Goal: Transaction & Acquisition: Purchase product/service

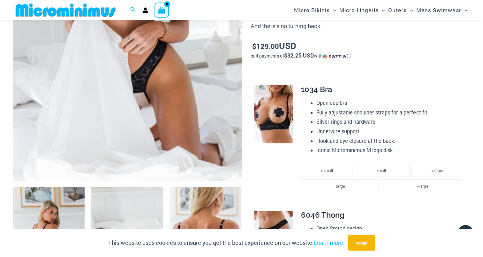
scroll to position [190, 0]
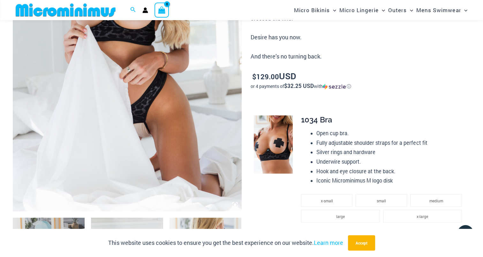
click at [205, 120] on img at bounding box center [127, 39] width 229 height 343
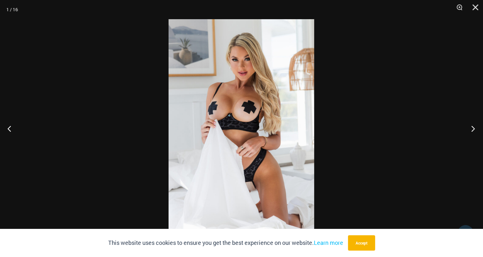
click at [472, 127] on button "Next" at bounding box center [471, 128] width 24 height 32
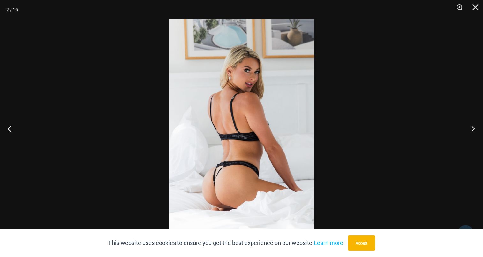
click at [472, 127] on button "Next" at bounding box center [471, 128] width 24 height 32
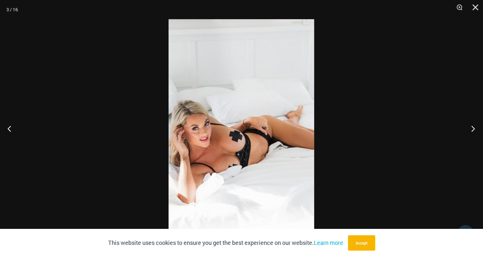
click at [472, 127] on button "Next" at bounding box center [471, 128] width 24 height 32
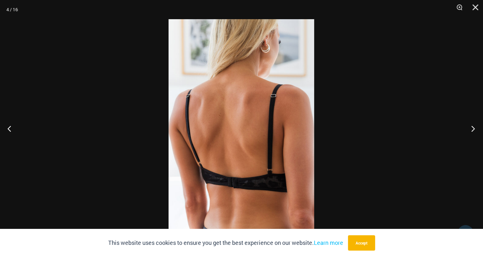
click at [472, 127] on button "Next" at bounding box center [471, 128] width 24 height 32
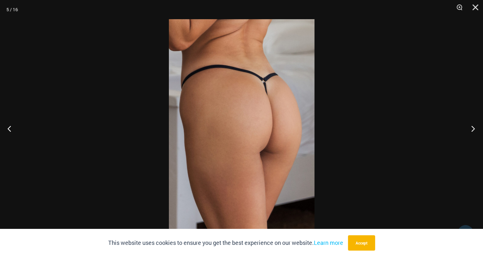
click at [472, 127] on button "Next" at bounding box center [471, 128] width 24 height 32
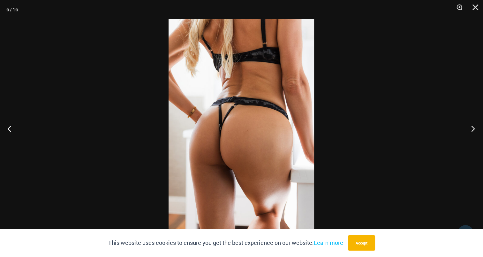
click at [472, 127] on button "Next" at bounding box center [471, 128] width 24 height 32
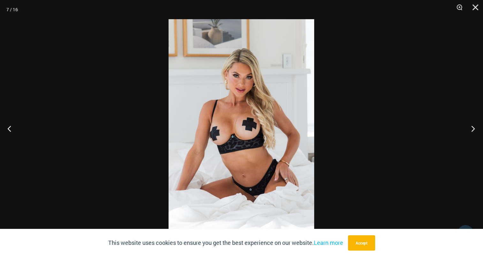
click at [472, 127] on button "Next" at bounding box center [471, 128] width 24 height 32
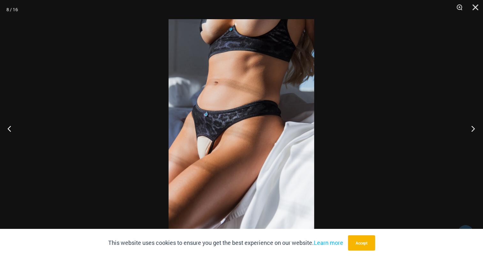
click at [472, 127] on button "Next" at bounding box center [471, 128] width 24 height 32
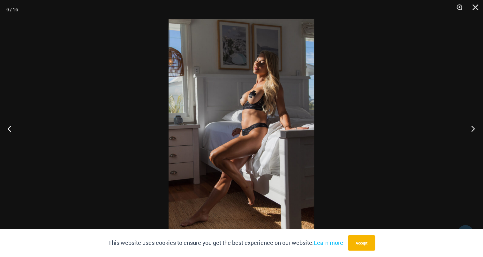
click at [472, 127] on button "Next" at bounding box center [471, 128] width 24 height 32
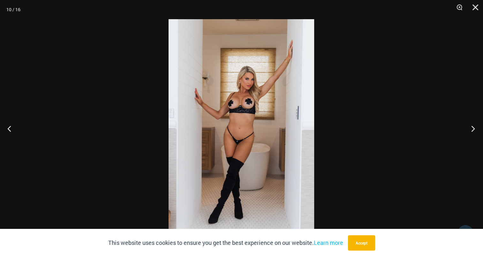
click at [472, 127] on button "Next" at bounding box center [471, 128] width 24 height 32
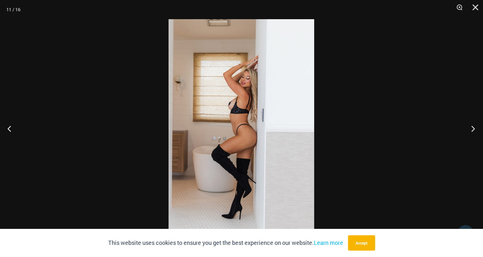
click at [472, 127] on button "Next" at bounding box center [471, 128] width 24 height 32
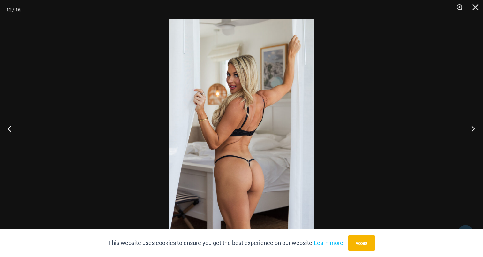
click at [472, 127] on button "Next" at bounding box center [471, 128] width 24 height 32
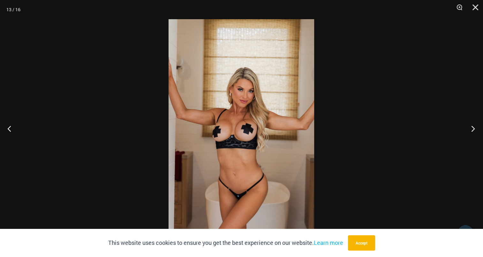
click at [472, 127] on button "Next" at bounding box center [471, 128] width 24 height 32
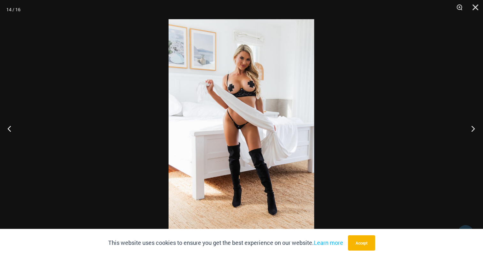
click at [472, 127] on button "Next" at bounding box center [471, 128] width 24 height 32
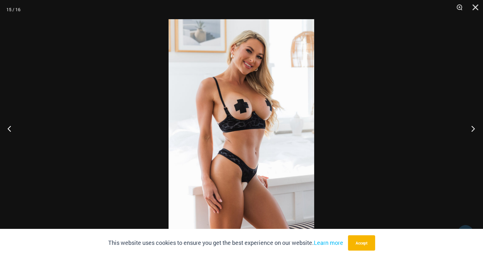
click at [472, 127] on button "Next" at bounding box center [471, 128] width 24 height 32
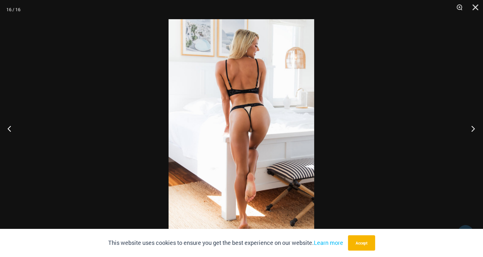
click at [472, 127] on button "Next" at bounding box center [471, 128] width 24 height 32
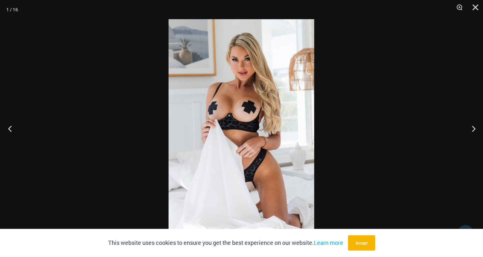
click at [9, 125] on button "Previous" at bounding box center [12, 128] width 24 height 32
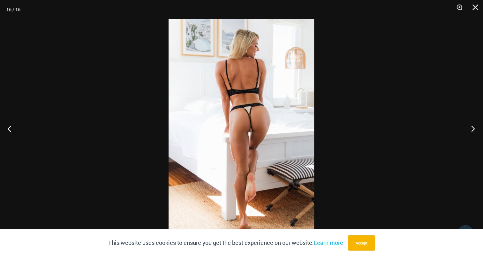
click at [472, 128] on button "Next" at bounding box center [471, 128] width 24 height 32
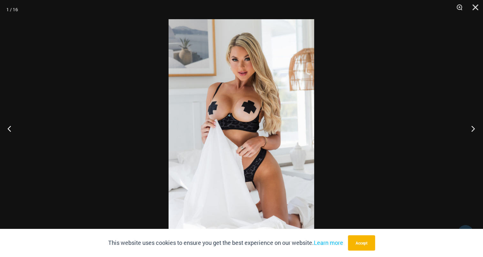
click at [472, 128] on button "Next" at bounding box center [471, 128] width 24 height 32
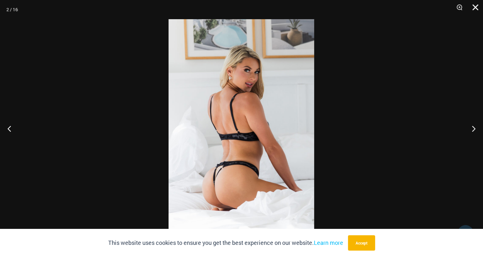
click at [475, 7] on button "Close" at bounding box center [473, 9] width 16 height 19
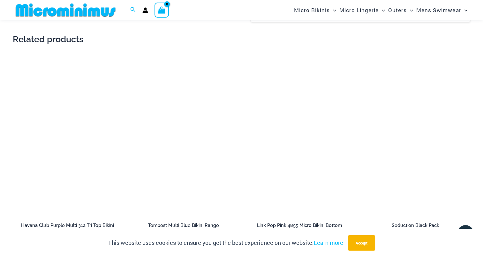
scroll to position [1052, 0]
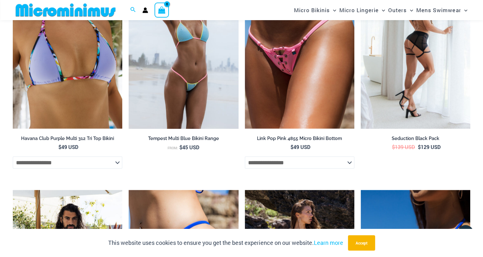
click at [419, 87] on img at bounding box center [416, 46] width 110 height 164
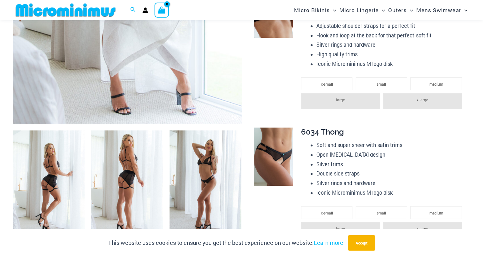
scroll to position [282, 0]
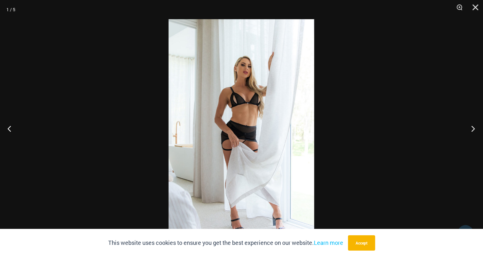
click at [472, 126] on button "Next" at bounding box center [471, 128] width 24 height 32
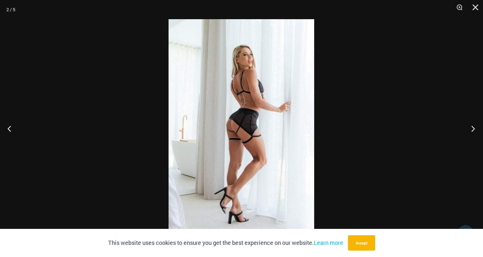
click at [472, 126] on button "Next" at bounding box center [471, 128] width 24 height 32
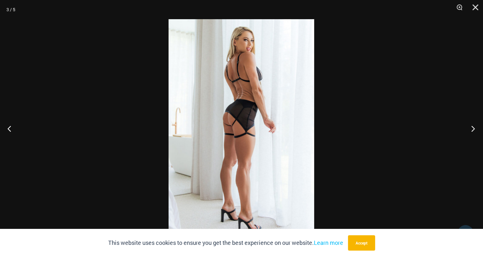
click at [472, 126] on button "Next" at bounding box center [471, 128] width 24 height 32
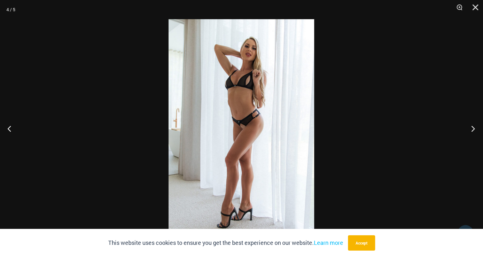
click at [472, 126] on button "Next" at bounding box center [471, 128] width 24 height 32
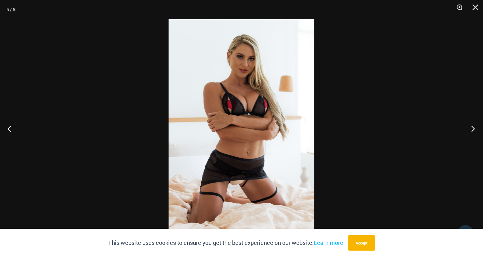
click at [472, 126] on button "Next" at bounding box center [471, 128] width 24 height 32
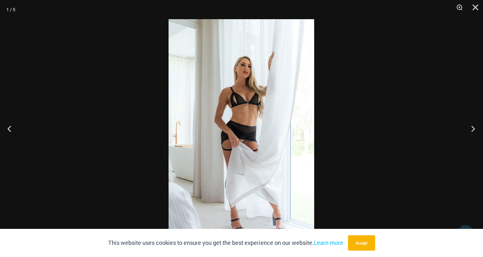
click at [472, 126] on button "Next" at bounding box center [471, 128] width 24 height 32
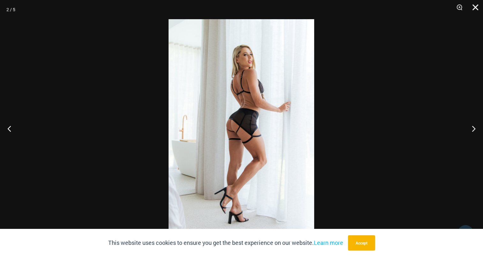
click at [474, 4] on button "Close" at bounding box center [473, 9] width 16 height 19
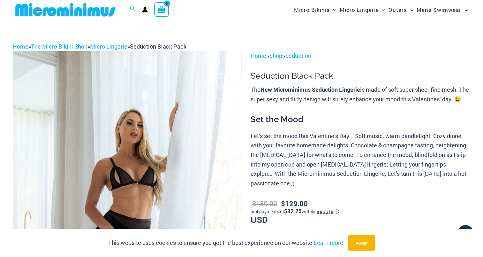
scroll to position [0, 0]
